Goal: Transaction & Acquisition: Book appointment/travel/reservation

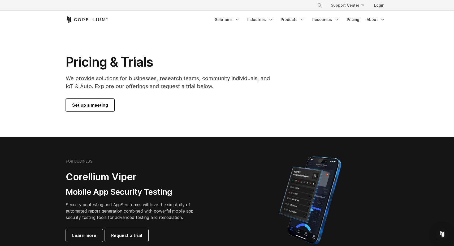
click at [100, 110] on link "Set up a meeting" at bounding box center [90, 105] width 49 height 13
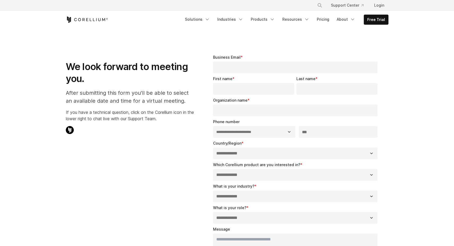
select select "**"
click at [375, 21] on link "Free Trial" at bounding box center [376, 20] width 24 height 10
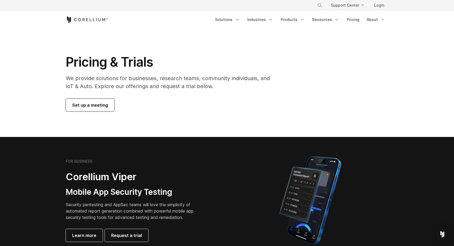
click at [109, 105] on link "Set up a meeting" at bounding box center [90, 105] width 49 height 13
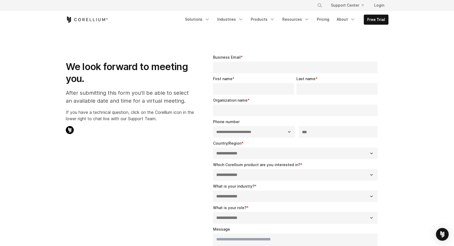
select select "**"
click at [259, 70] on input "Business Email *" at bounding box center [295, 68] width 165 height 12
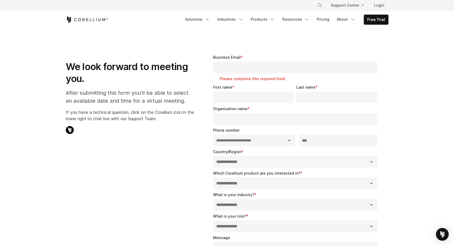
click at [90, 22] on icon "Corellium Home" at bounding box center [87, 19] width 42 height 6
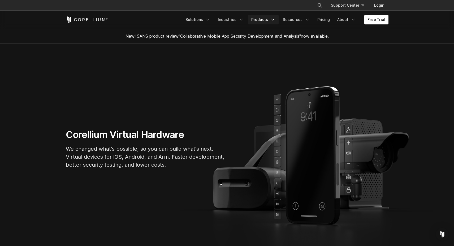
click at [258, 22] on link "Products" at bounding box center [263, 20] width 31 height 10
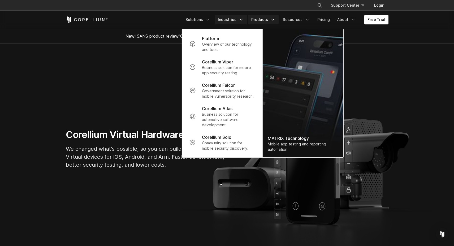
click at [228, 19] on link "Industries" at bounding box center [231, 20] width 32 height 10
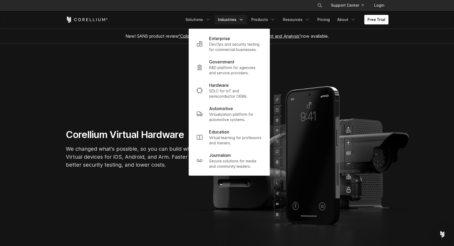
click at [355, 125] on section "Corellium Virtual Hardware We changed what's possible, so you can build what's …" at bounding box center [227, 151] width 454 height 214
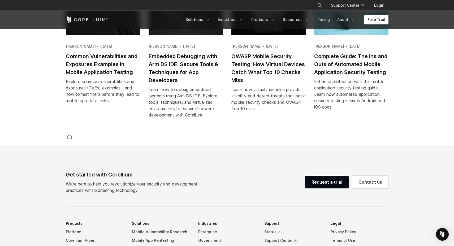
scroll to position [1247, 0]
